Goal: Navigation & Orientation: Find specific page/section

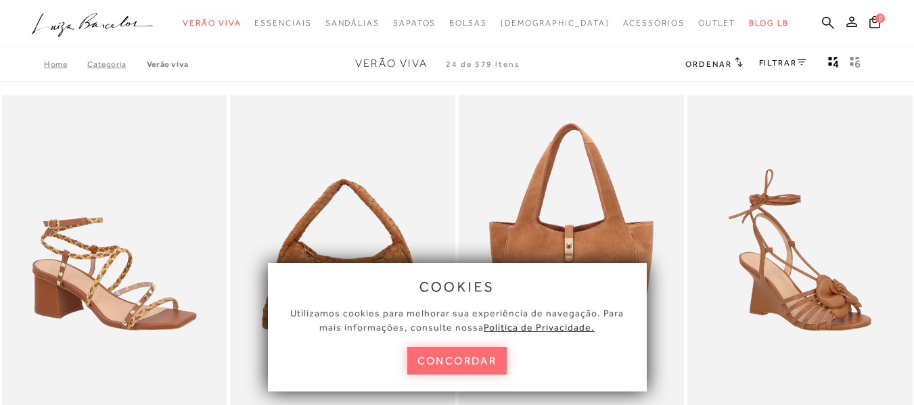
click at [480, 363] on button "concordar" at bounding box center [457, 361] width 100 height 28
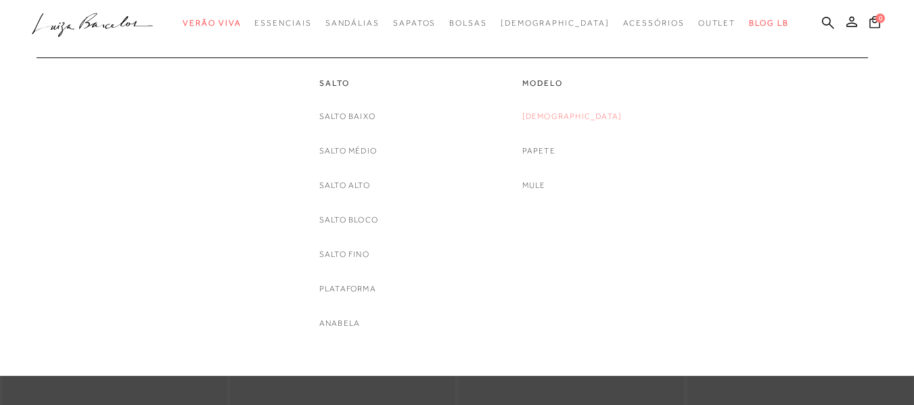
click at [577, 112] on link "[DEMOGRAPHIC_DATA]" at bounding box center [572, 117] width 100 height 14
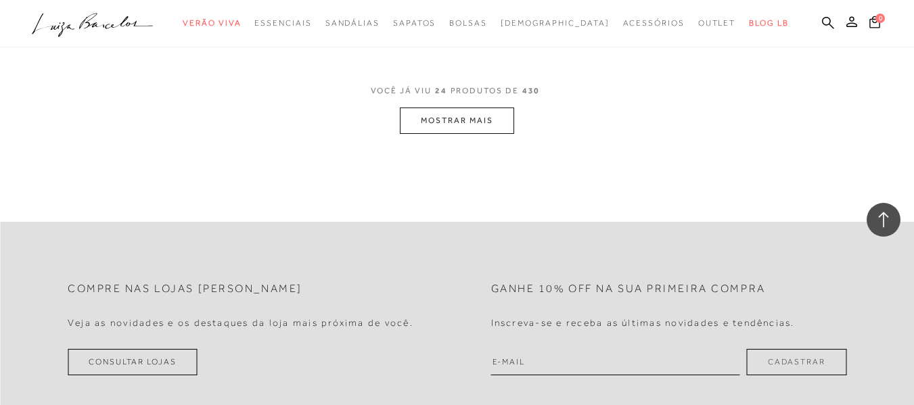
scroll to position [2706, 0]
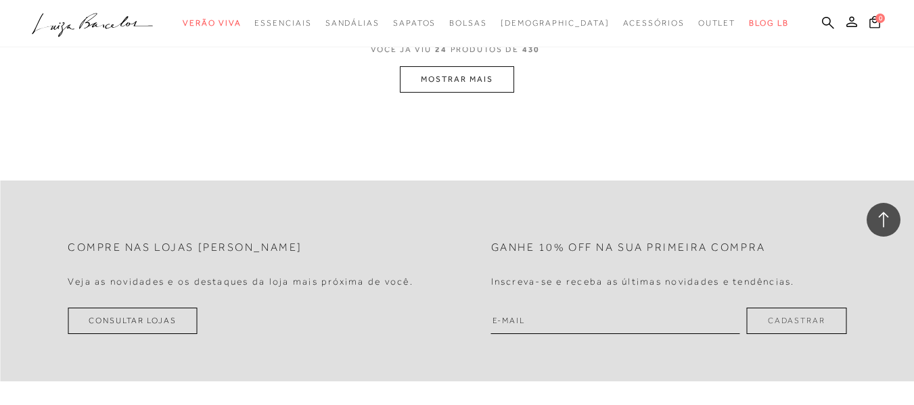
click at [467, 74] on button "MOSTRAR MAIS" at bounding box center [457, 79] width 114 height 26
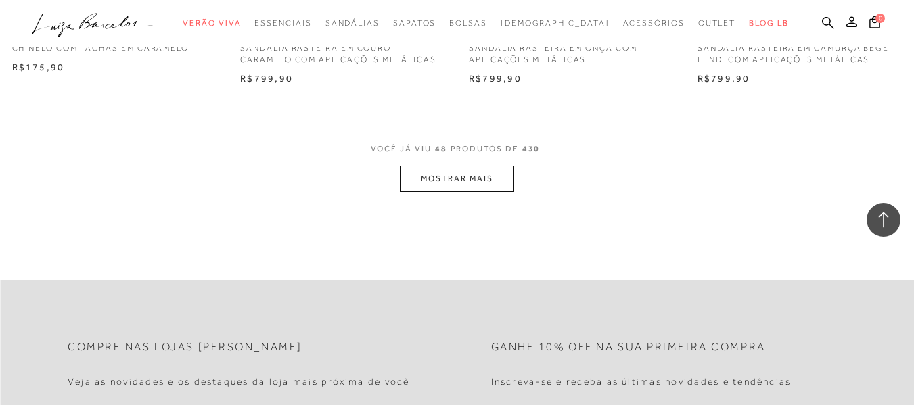
scroll to position [5159, 0]
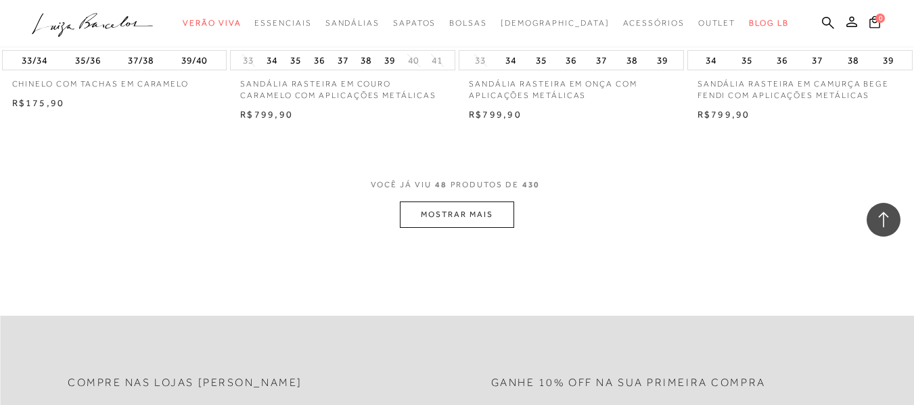
click at [474, 206] on button "MOSTRAR MAIS" at bounding box center [457, 215] width 114 height 26
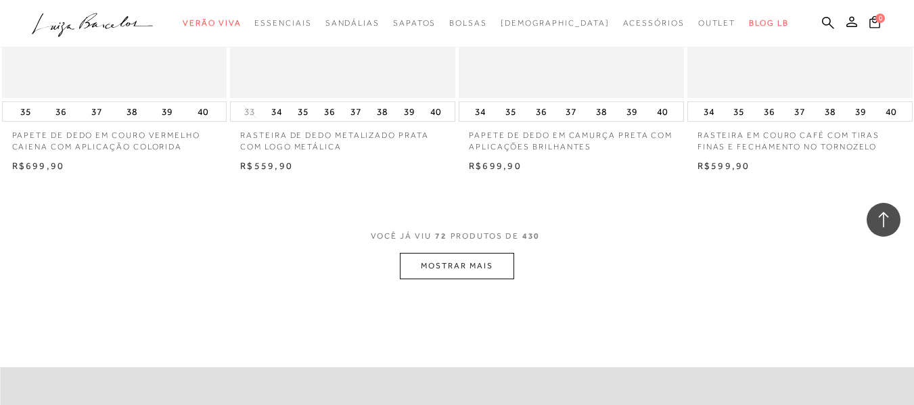
scroll to position [7730, 0]
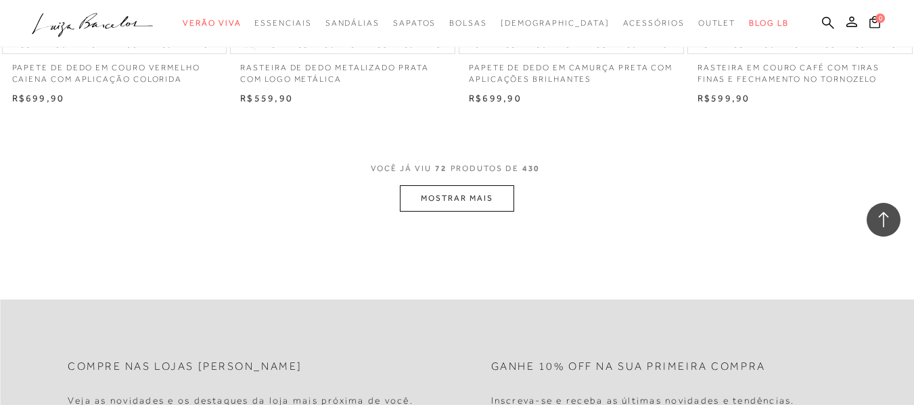
click at [459, 192] on button "MOSTRAR MAIS" at bounding box center [457, 198] width 114 height 26
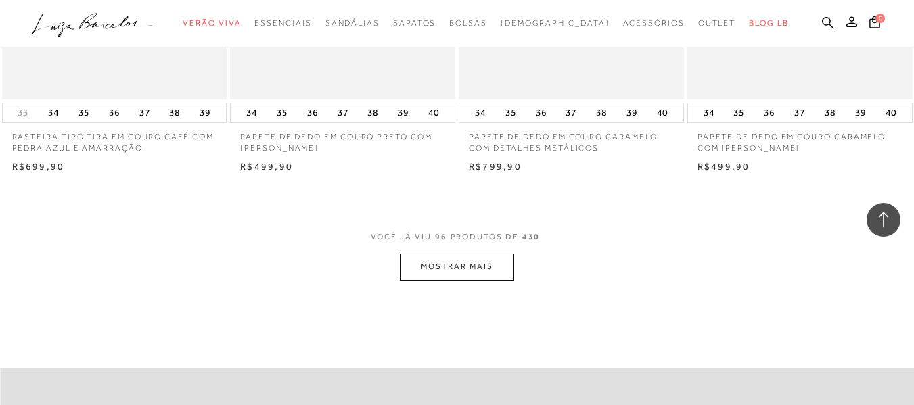
scroll to position [10233, 0]
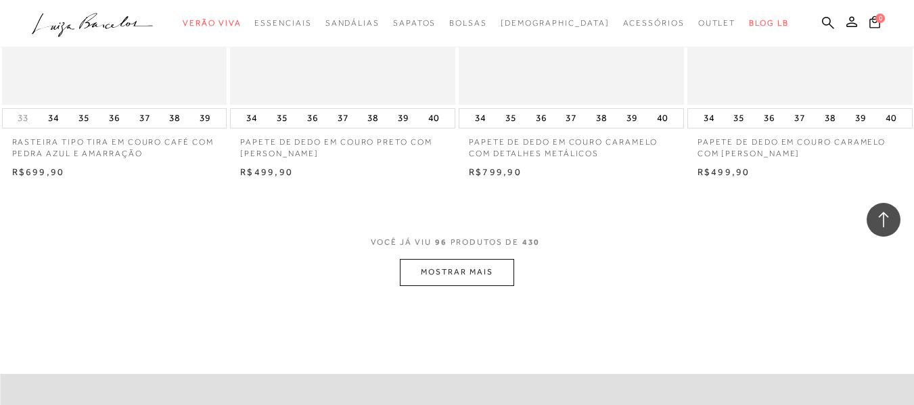
click at [484, 261] on button "MOSTRAR MAIS" at bounding box center [457, 272] width 114 height 26
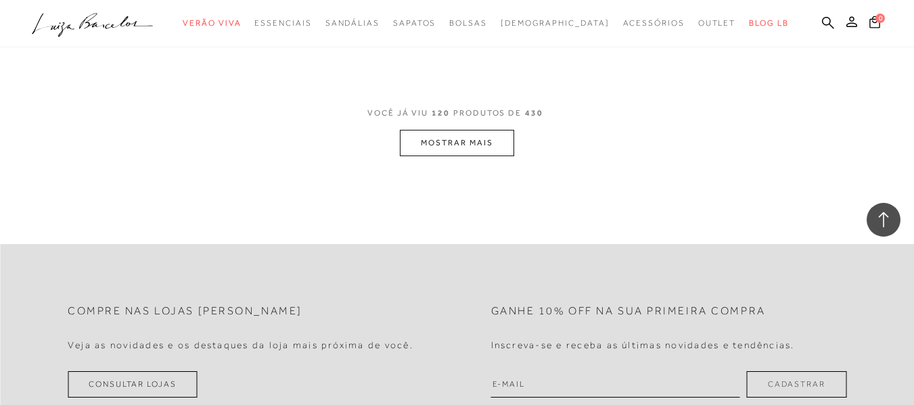
scroll to position [12939, 0]
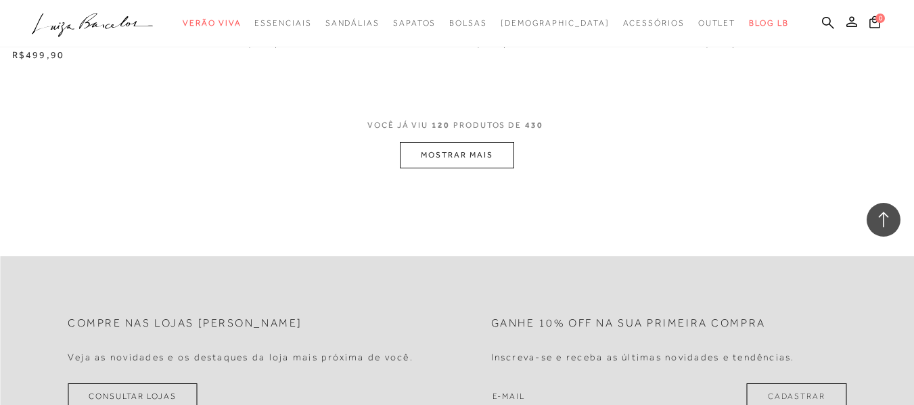
click at [455, 142] on button "MOSTRAR MAIS" at bounding box center [457, 155] width 114 height 26
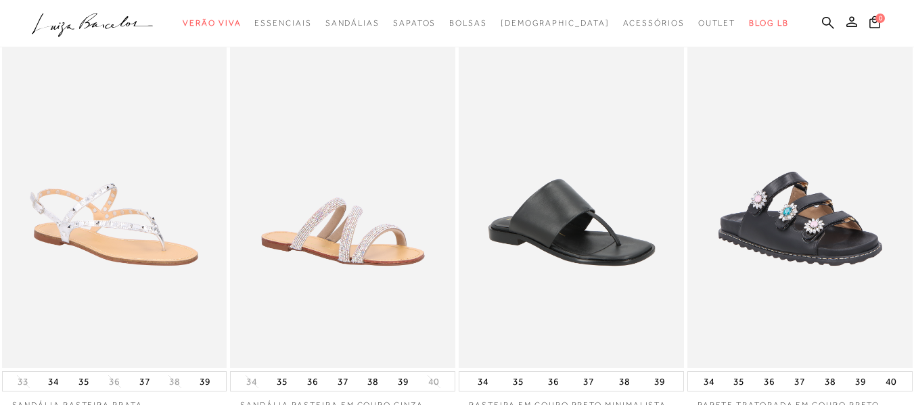
scroll to position [0, 0]
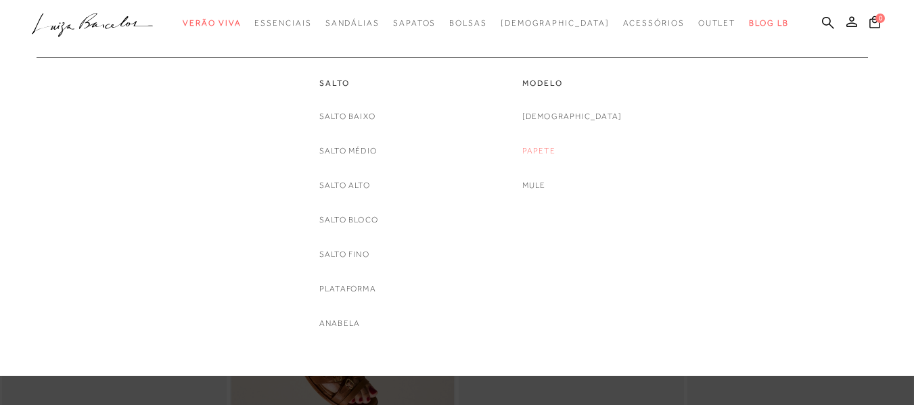
click at [555, 153] on link "Papete" at bounding box center [538, 151] width 33 height 14
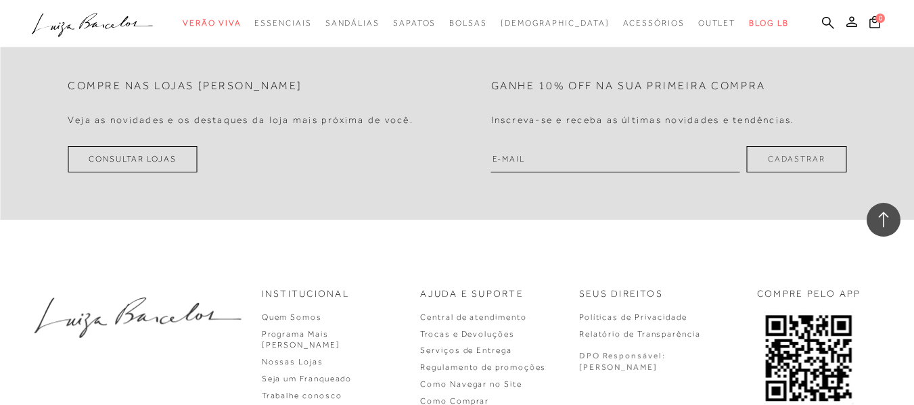
scroll to position [2928, 0]
